Goal: Navigation & Orientation: Find specific page/section

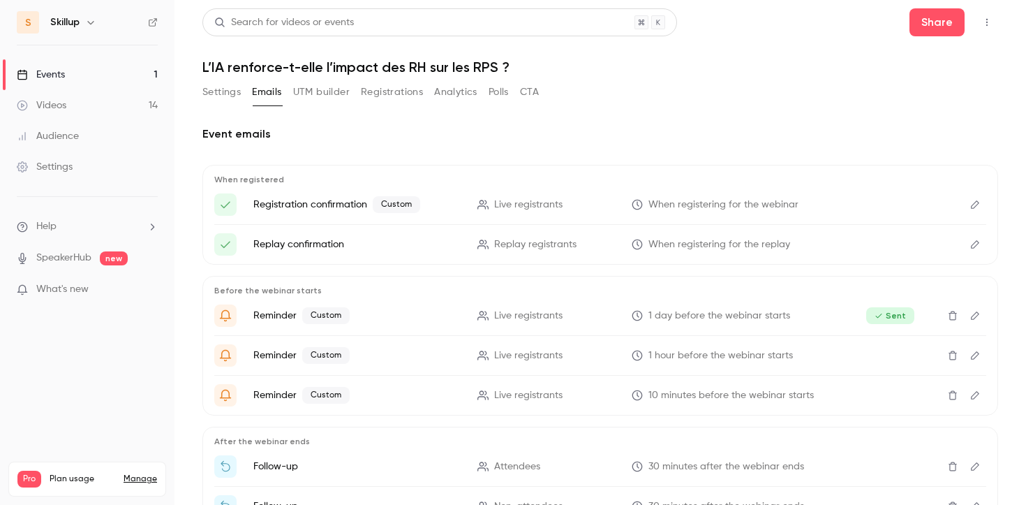
scroll to position [63, 0]
click at [217, 87] on button "Settings" at bounding box center [221, 92] width 38 height 22
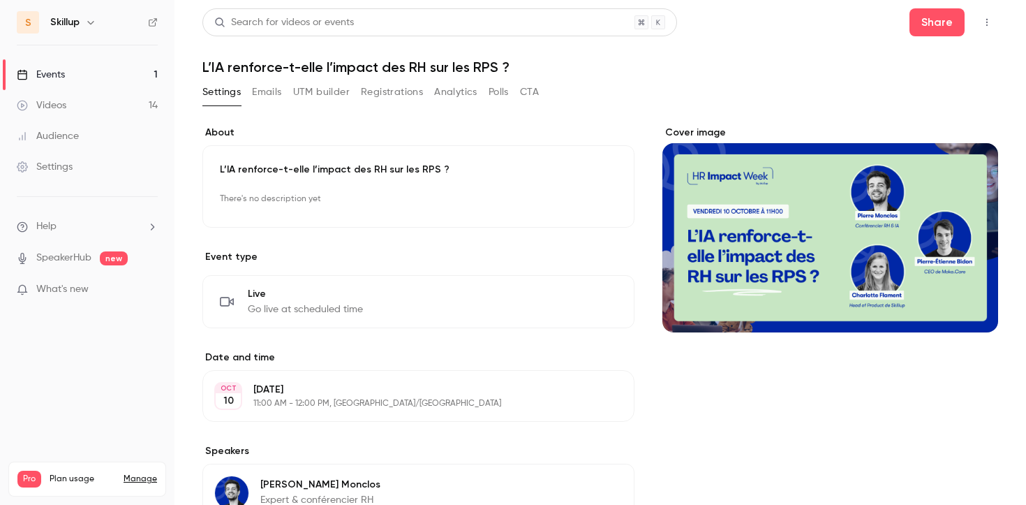
click at [152, 66] on link "Events 1" at bounding box center [87, 74] width 175 height 31
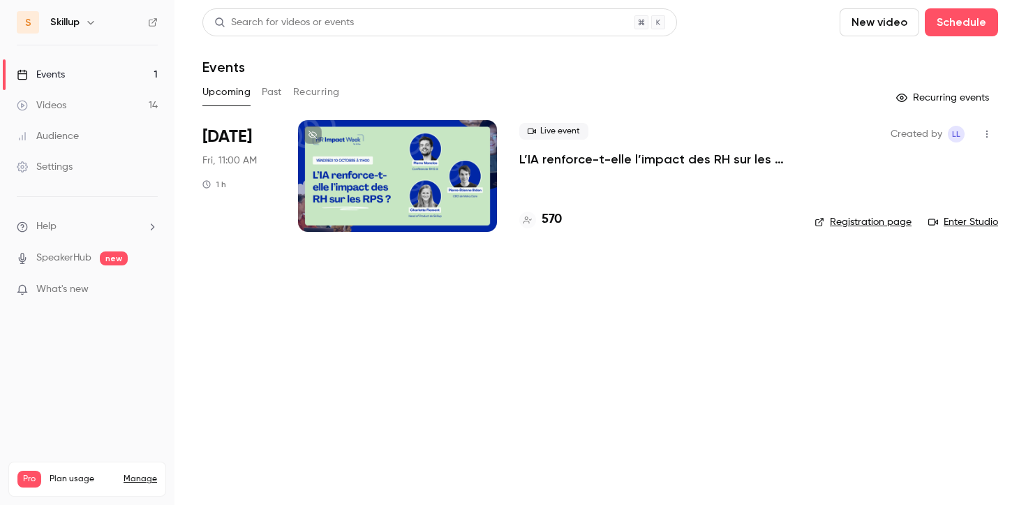
click at [555, 158] on p "L’IA renforce-t-elle l’impact des RH sur les RPS ?" at bounding box center [655, 159] width 273 height 17
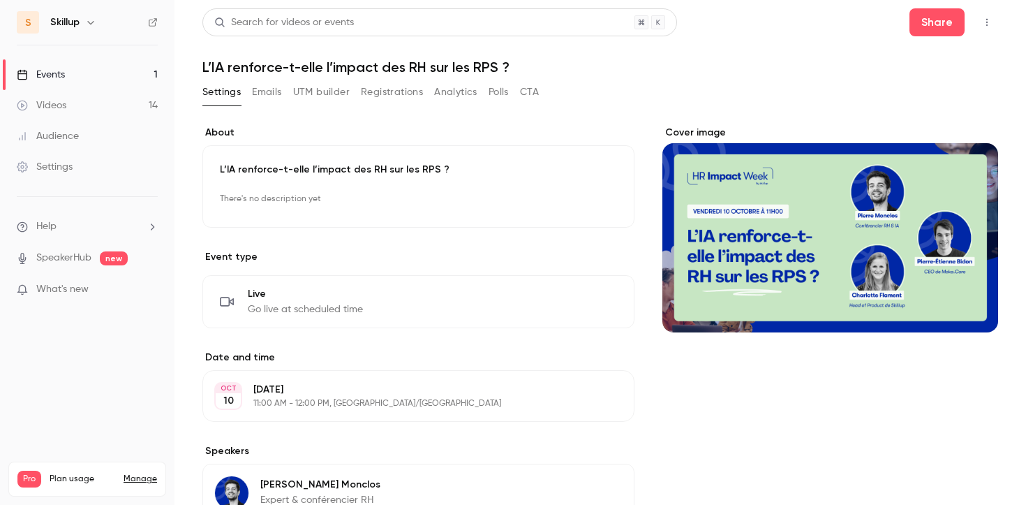
click at [994, 17] on button "button" at bounding box center [987, 22] width 22 height 22
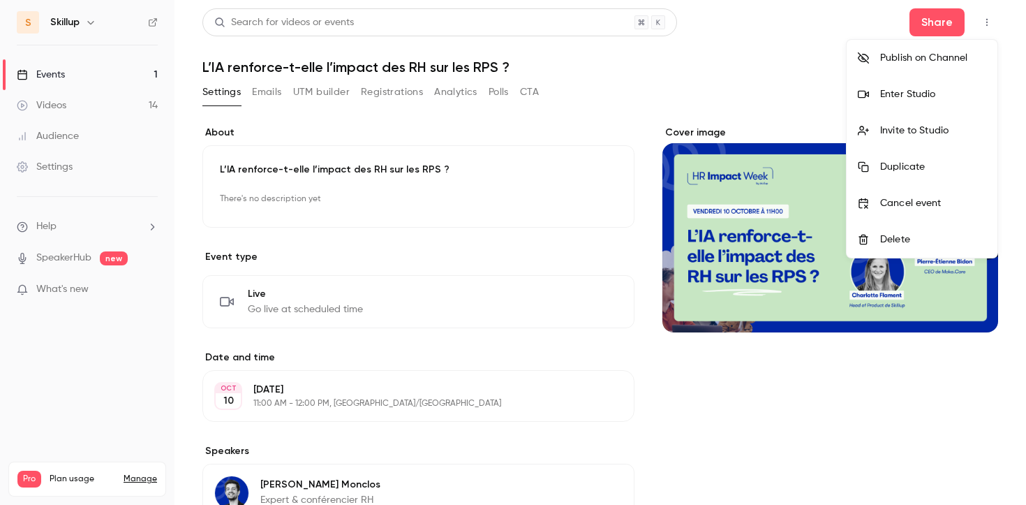
click at [917, 82] on li "Enter Studio" at bounding box center [922, 94] width 151 height 36
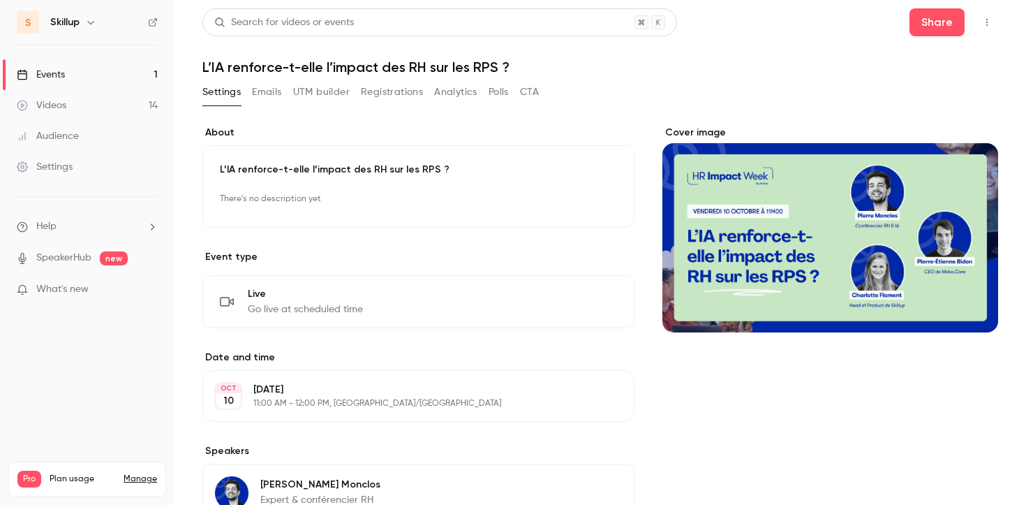
click at [135, 84] on link "Events 1" at bounding box center [87, 74] width 175 height 31
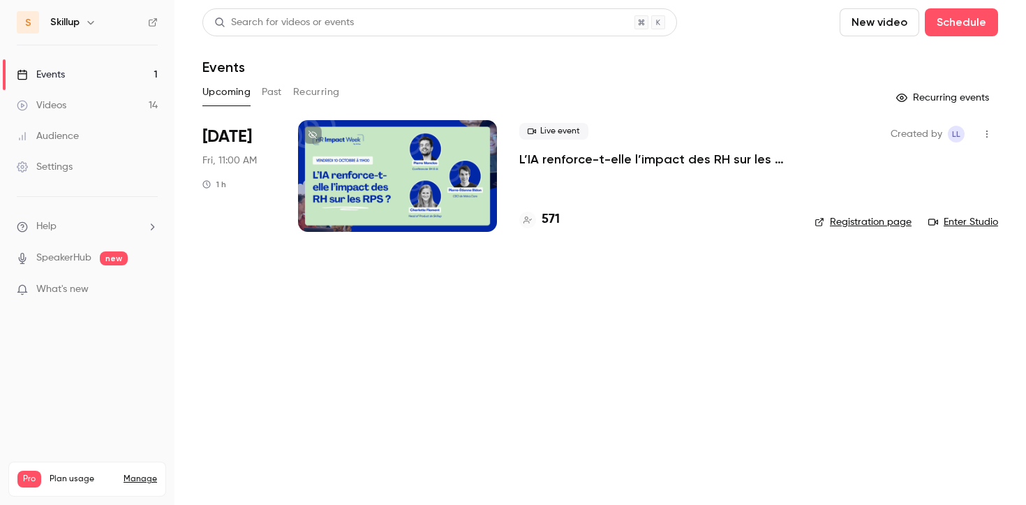
click at [574, 163] on p "L’IA renforce-t-elle l’impact des RH sur les RPS ?" at bounding box center [655, 159] width 273 height 17
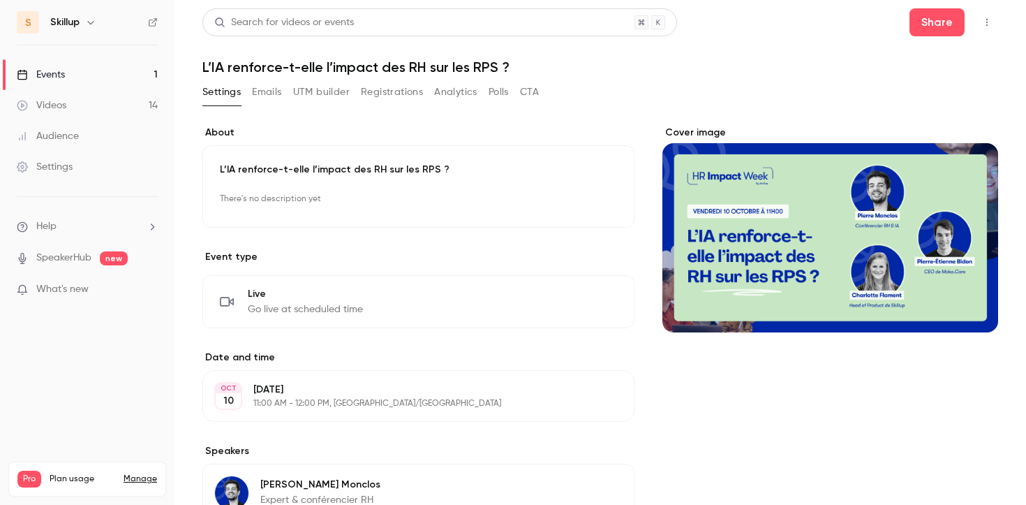
click at [143, 82] on link "Events 1" at bounding box center [87, 74] width 175 height 31
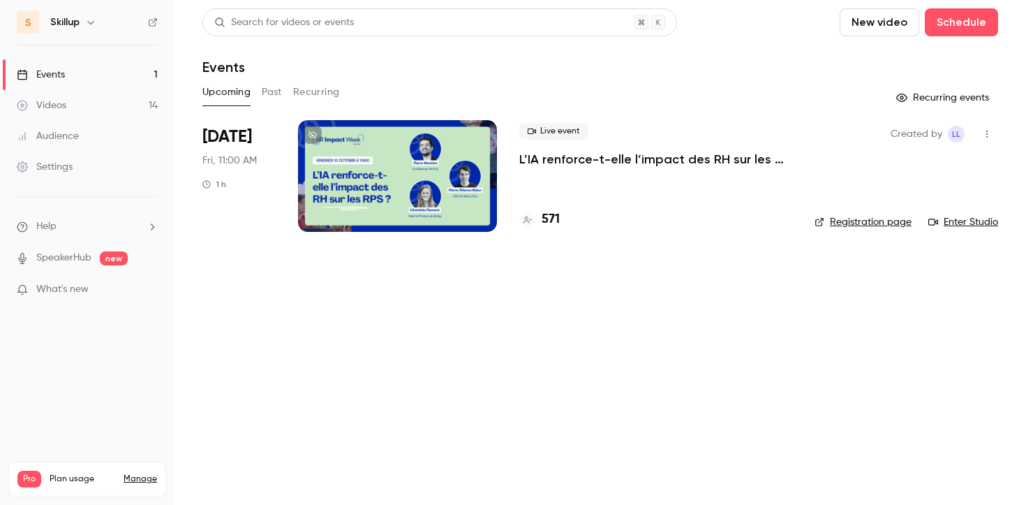
click at [548, 223] on h4 "571" at bounding box center [551, 219] width 18 height 19
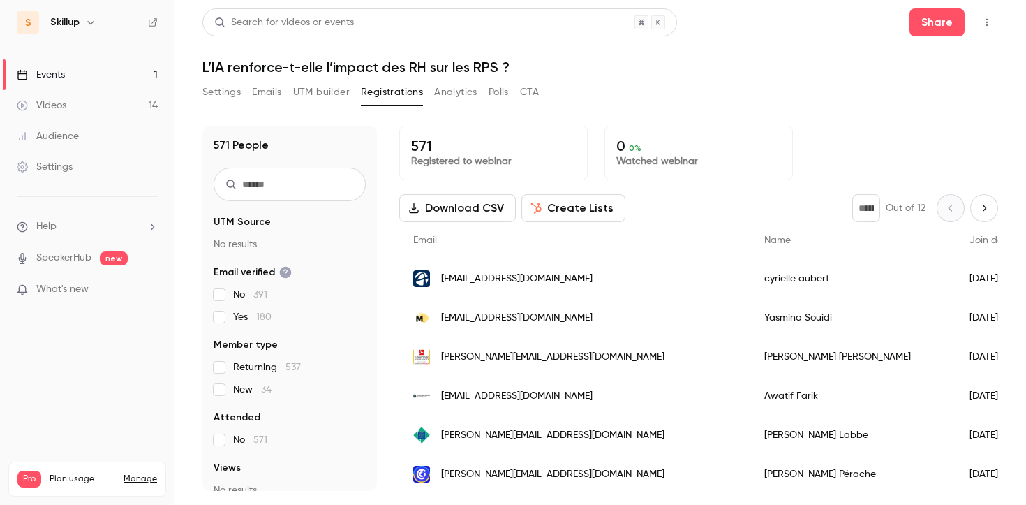
click at [128, 71] on link "Events 1" at bounding box center [87, 74] width 175 height 31
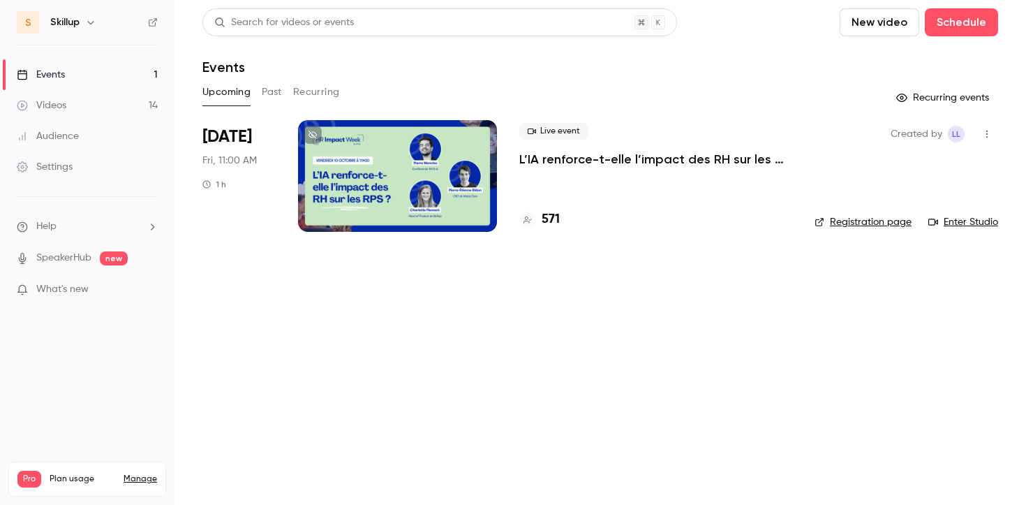
click at [269, 94] on button "Past" at bounding box center [272, 92] width 20 height 22
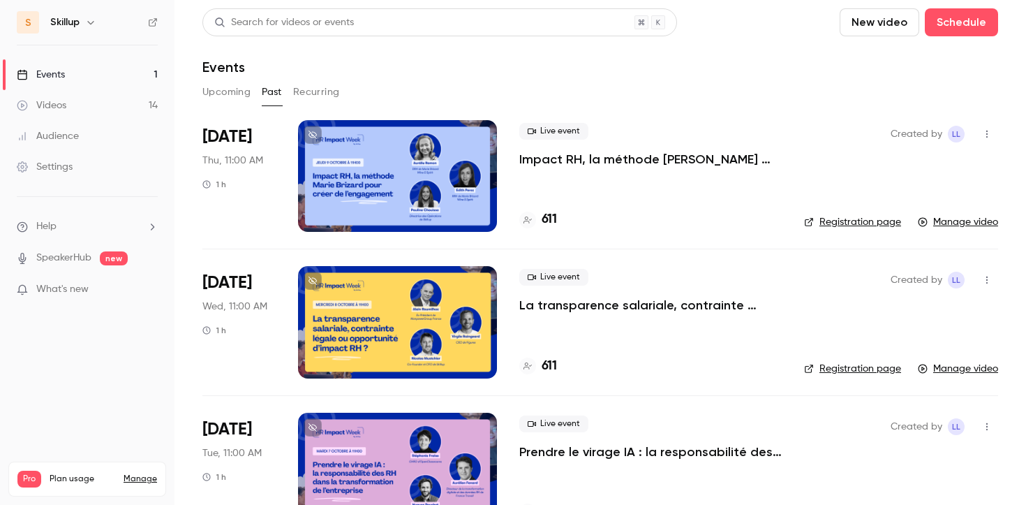
click at [240, 93] on button "Upcoming" at bounding box center [226, 92] width 48 height 22
